Goal: Find specific page/section: Find specific page/section

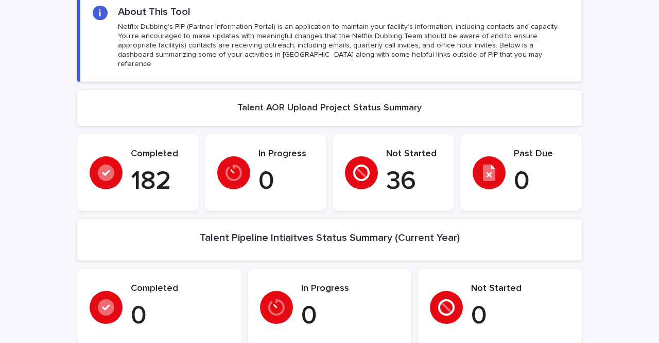
scroll to position [258, 0]
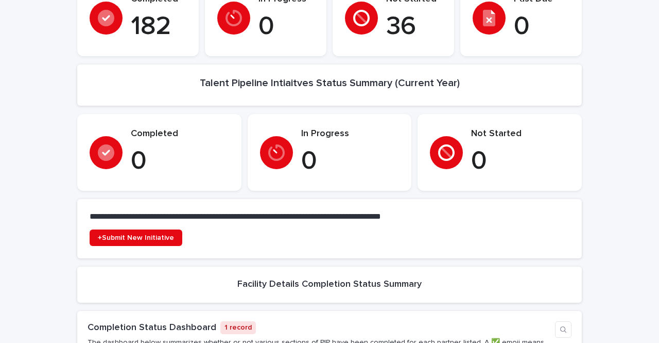
click at [307, 151] on p "0" at bounding box center [350, 161] width 98 height 31
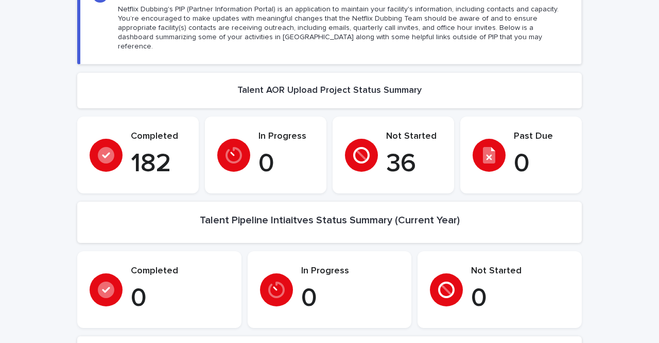
scroll to position [0, 0]
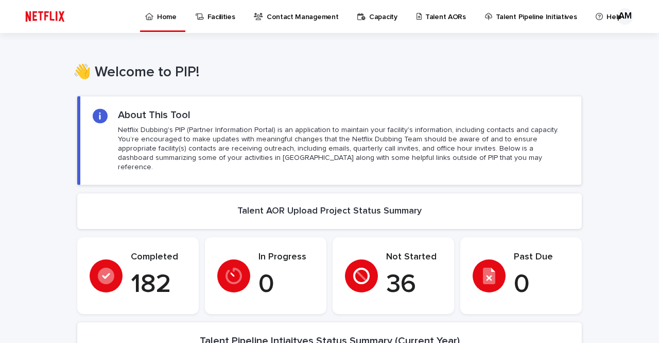
click at [501, 19] on p "Talent Pipeline Initiatives" at bounding box center [536, 11] width 81 height 22
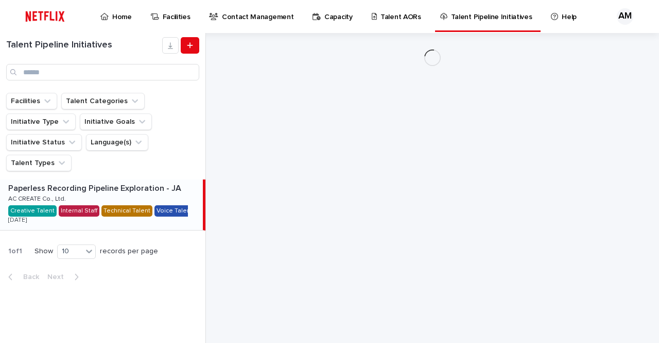
click at [88, 188] on p "Paperless Recording Pipeline Exploration - JA" at bounding box center [95, 187] width 175 height 12
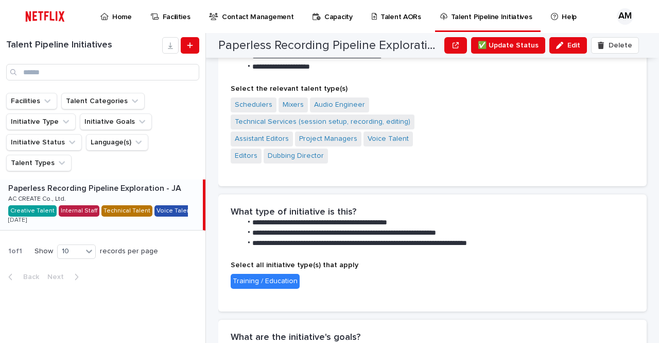
scroll to position [773, 0]
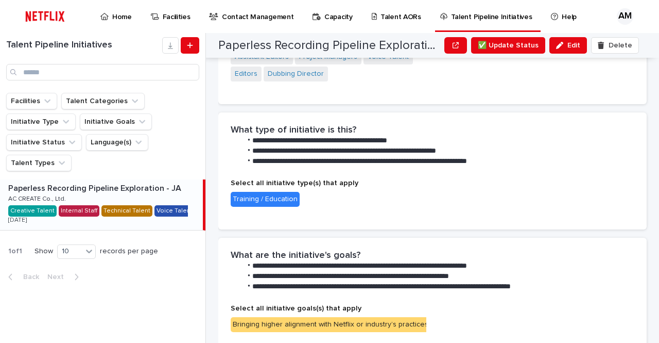
click at [118, 13] on p "Home" at bounding box center [122, 11] width 20 height 22
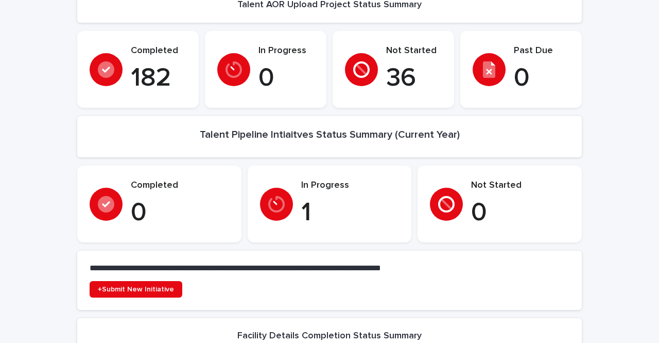
scroll to position [192, 0]
